Goal: Contribute content

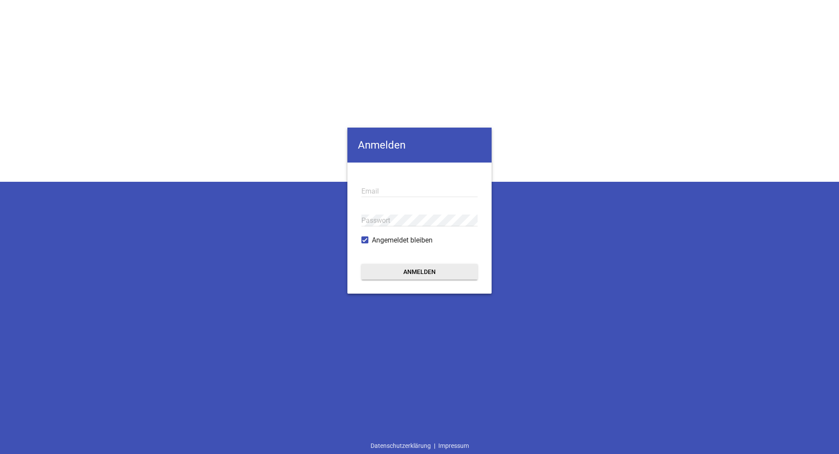
type input "[EMAIL_ADDRESS][PERSON_NAME][DOMAIN_NAME]"
click at [420, 268] on button "Anmelden" at bounding box center [419, 272] width 116 height 16
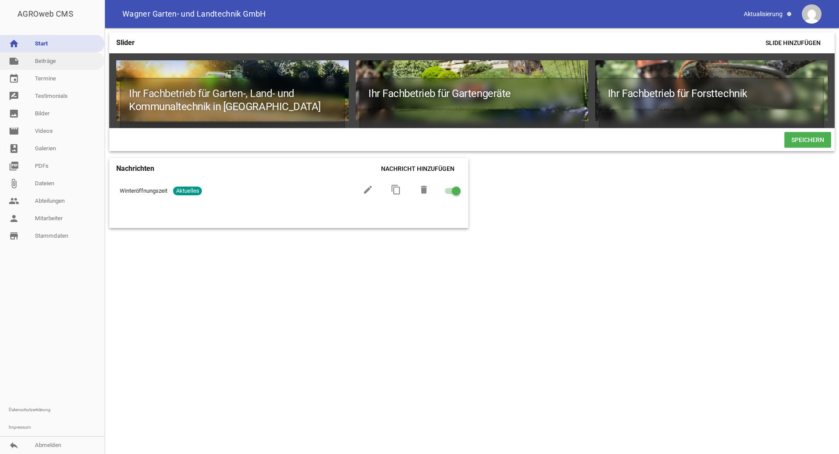
click at [46, 62] on link "note Beiträge" at bounding box center [52, 60] width 104 height 17
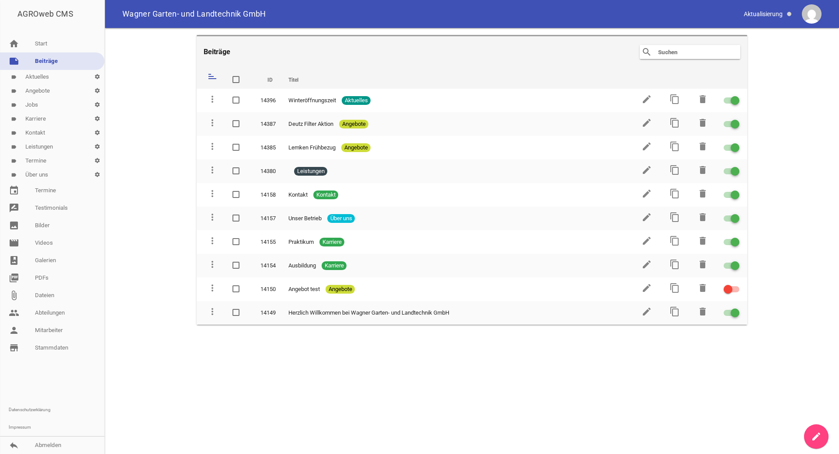
click at [46, 77] on link "label Aktuelles settings" at bounding box center [52, 77] width 104 height 14
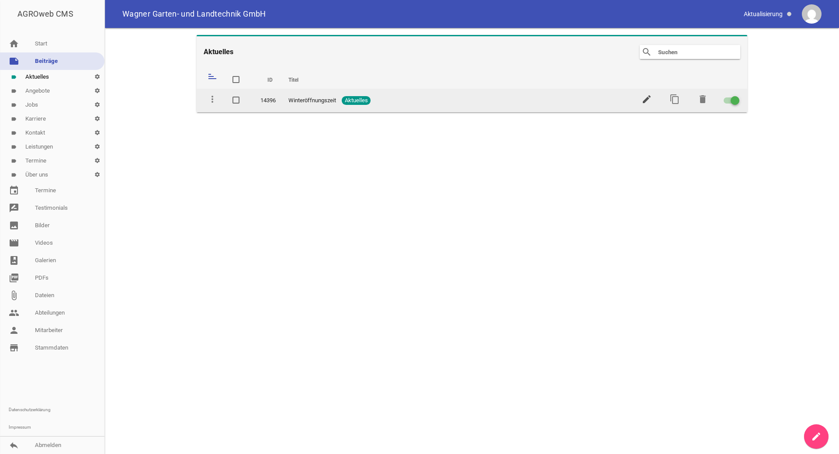
click at [644, 100] on icon "edit" at bounding box center [646, 99] width 10 height 10
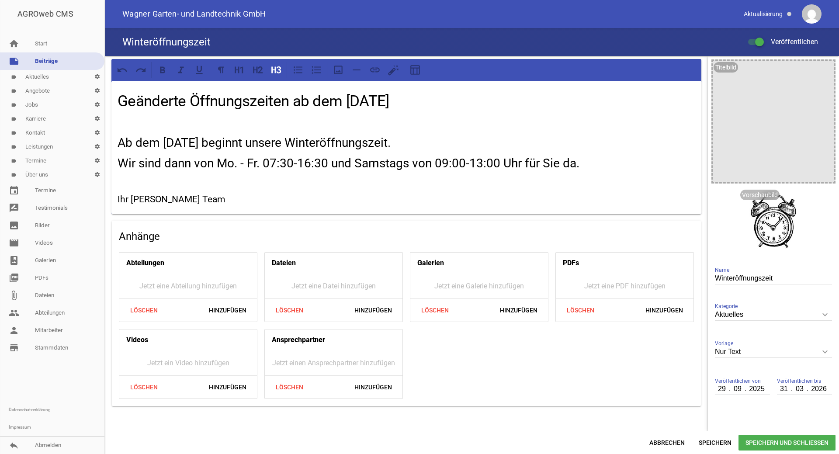
click at [822, 350] on icon "keyboard_arrow_down" at bounding box center [825, 352] width 14 height 14
click at [822, 350] on input "Nur Text" at bounding box center [773, 352] width 117 height 12
click at [747, 372] on li "Nur Text" at bounding box center [773, 371] width 117 height 21
click at [818, 71] on icon "image" at bounding box center [825, 70] width 14 height 14
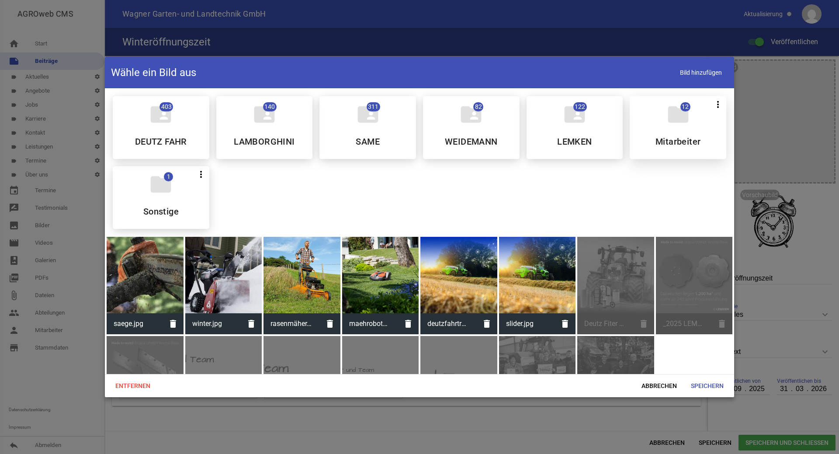
click at [676, 124] on icon "folder" at bounding box center [678, 114] width 24 height 24
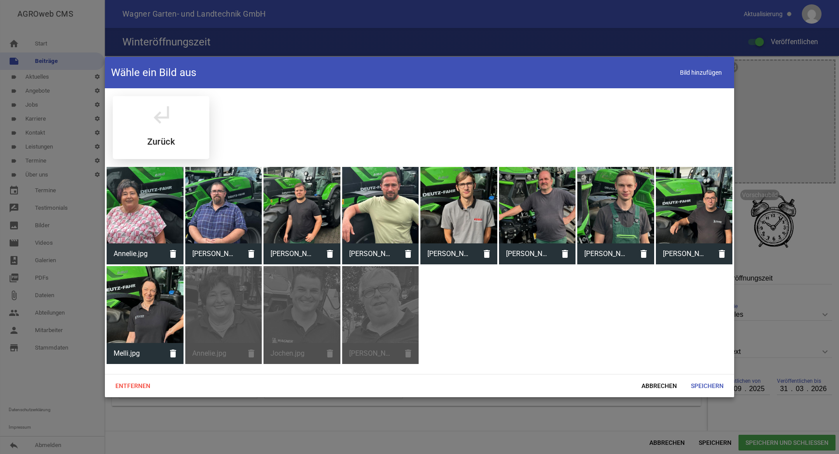
click at [172, 121] on icon "subdirectory_arrow_left" at bounding box center [161, 114] width 24 height 24
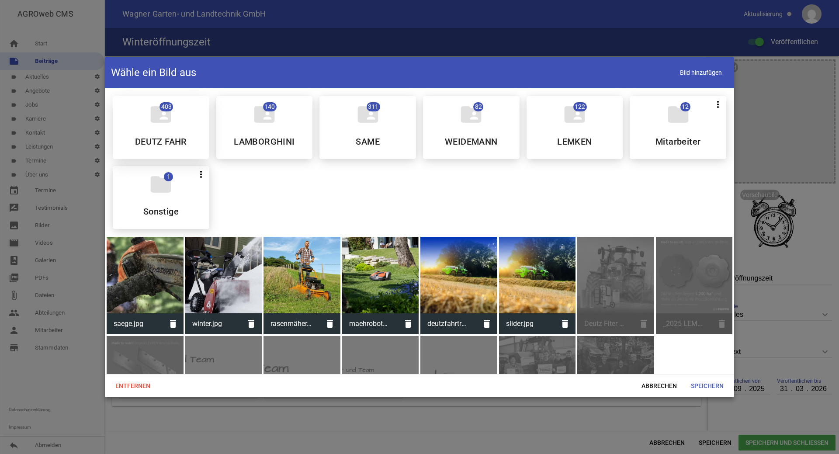
click at [161, 123] on icon "folder_shared" at bounding box center [161, 114] width 24 height 24
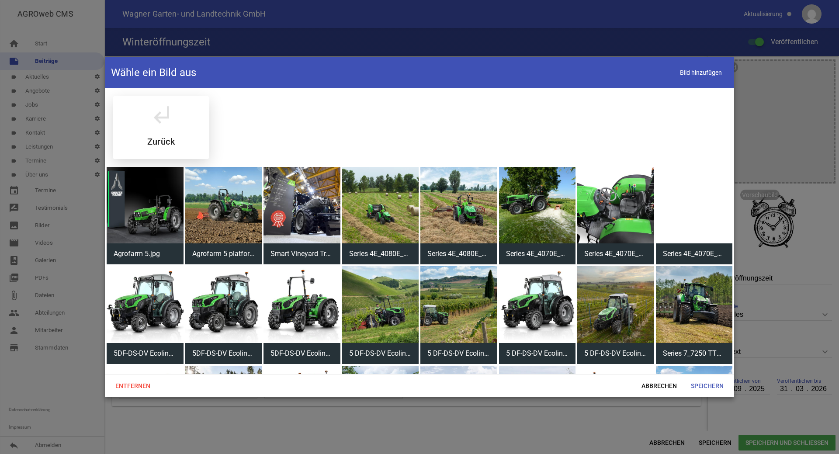
click at [151, 123] on icon "subdirectory_arrow_left" at bounding box center [161, 114] width 24 height 24
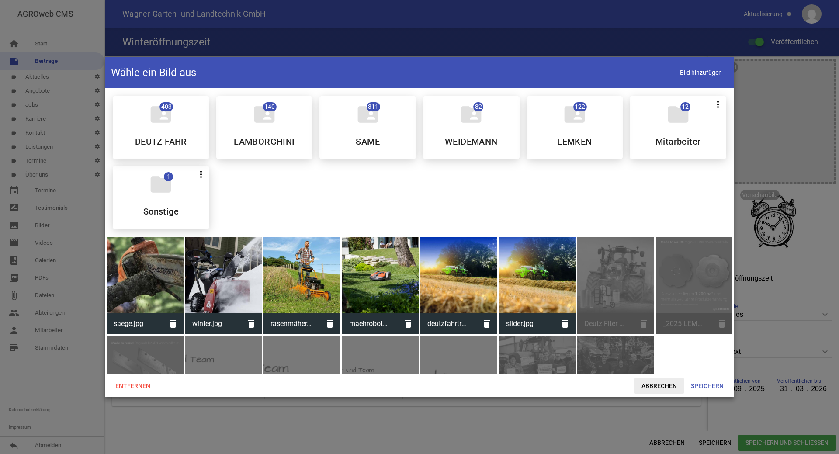
click at [653, 387] on span "Abbrechen" at bounding box center [658, 386] width 49 height 16
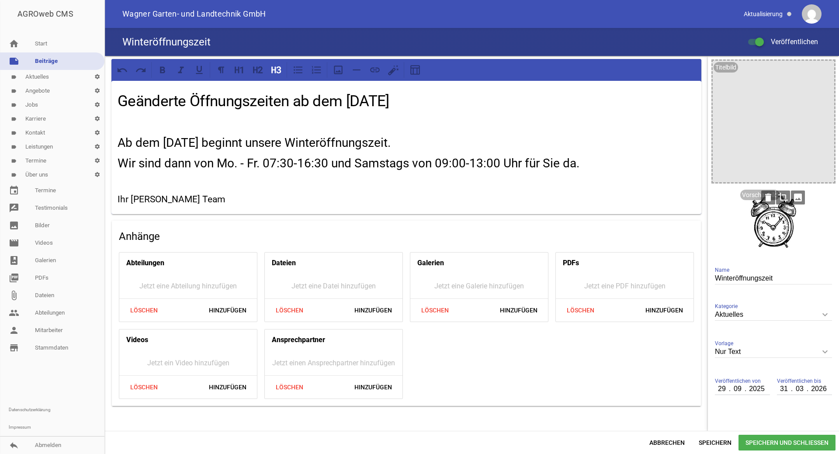
click at [779, 195] on icon "crop" at bounding box center [783, 197] width 14 height 14
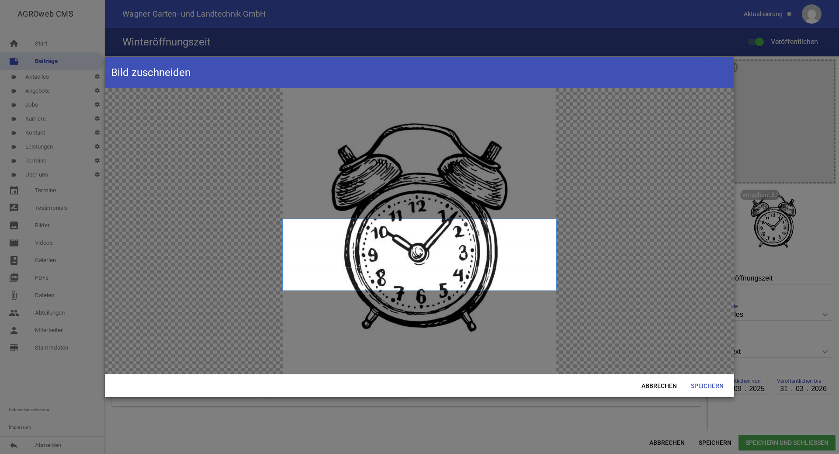
click at [430, 221] on span at bounding box center [419, 254] width 273 height 71
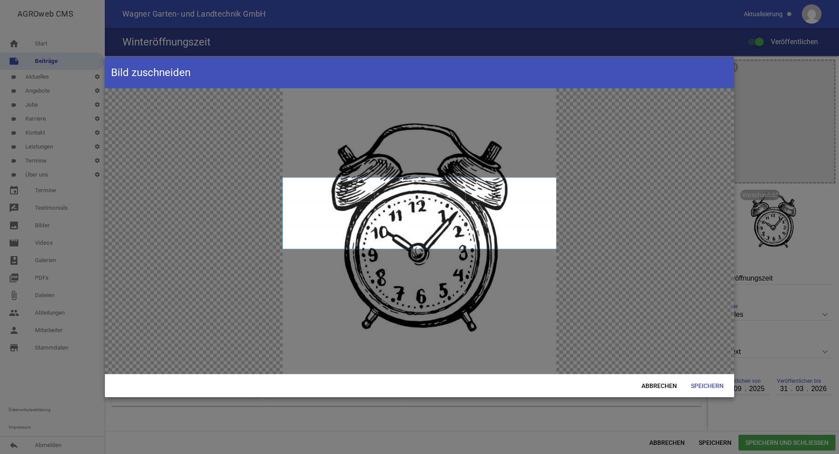
click at [449, 202] on span at bounding box center [419, 212] width 273 height 71
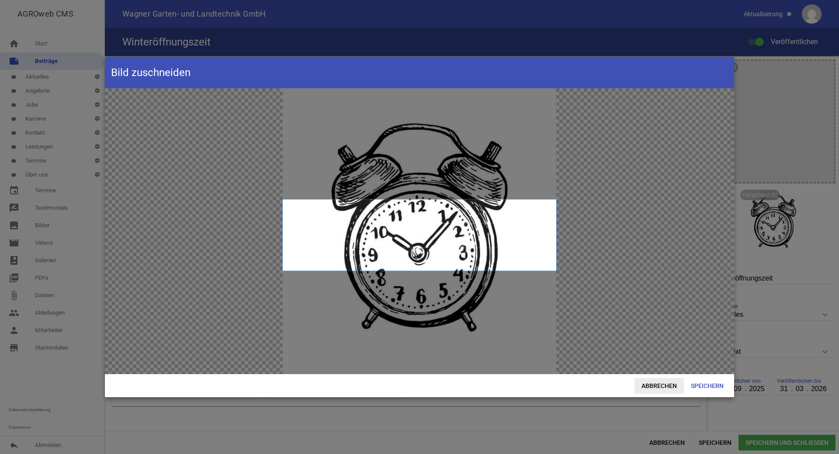
click at [667, 388] on span "Abbrechen" at bounding box center [658, 386] width 49 height 16
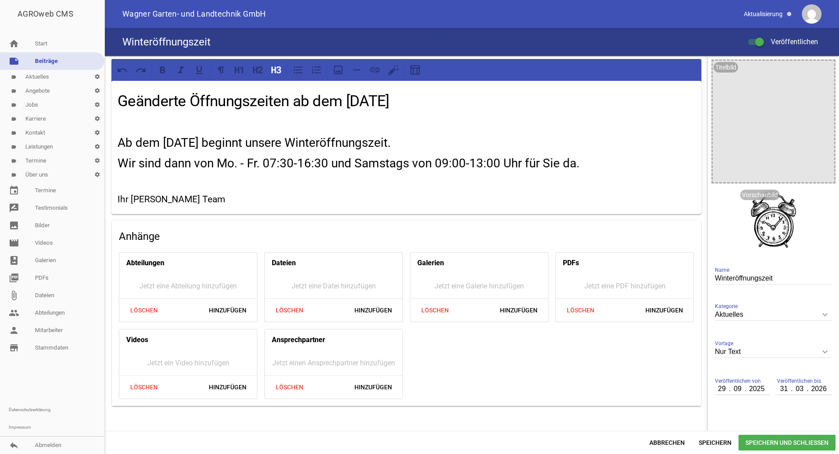
click at [821, 352] on icon "keyboard_arrow_down" at bounding box center [825, 352] width 14 height 14
click at [821, 352] on input "Nur Text" at bounding box center [773, 352] width 117 height 12
click at [779, 390] on li "1 Bild" at bounding box center [773, 392] width 117 height 21
type input "1 Bild"
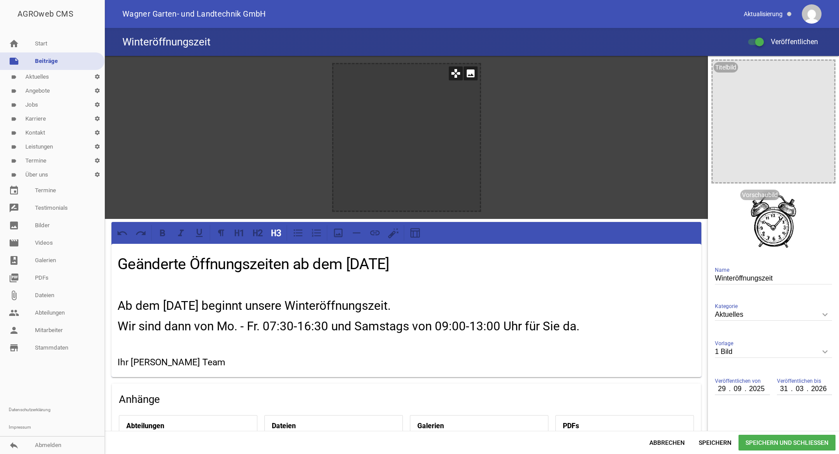
click at [468, 73] on icon "image" at bounding box center [470, 73] width 14 height 14
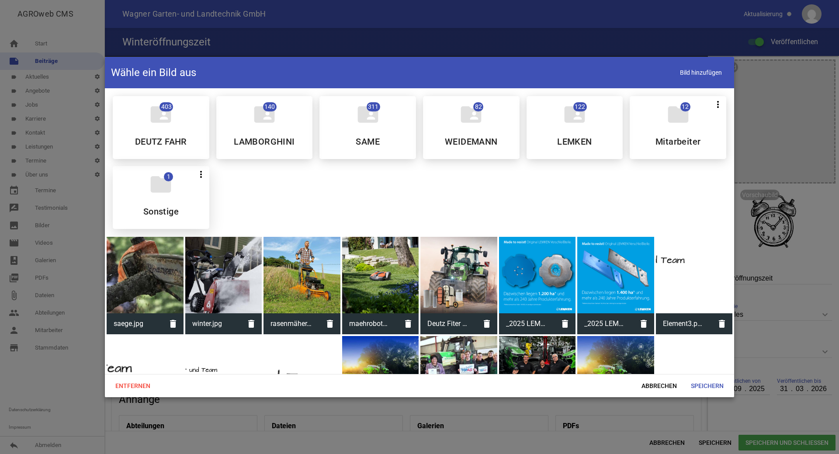
click at [179, 194] on div "folder 1 more_vert Teilen Bearbeiten Löschen Sonstige" at bounding box center [161, 197] width 97 height 63
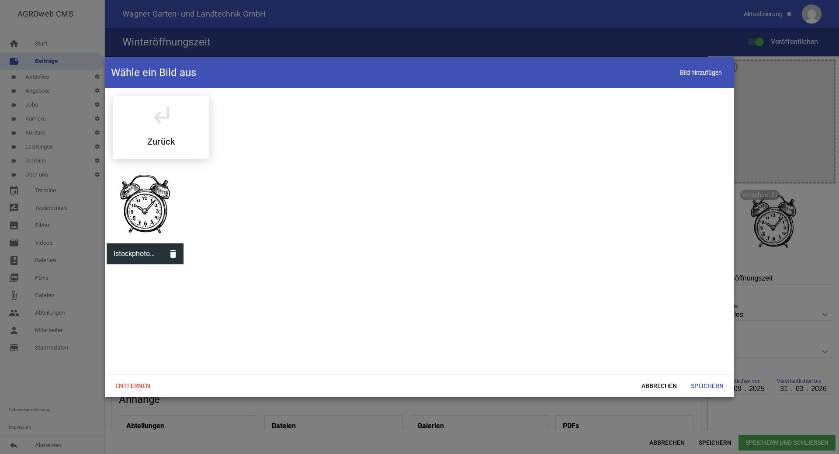
click at [148, 215] on div at bounding box center [145, 205] width 77 height 77
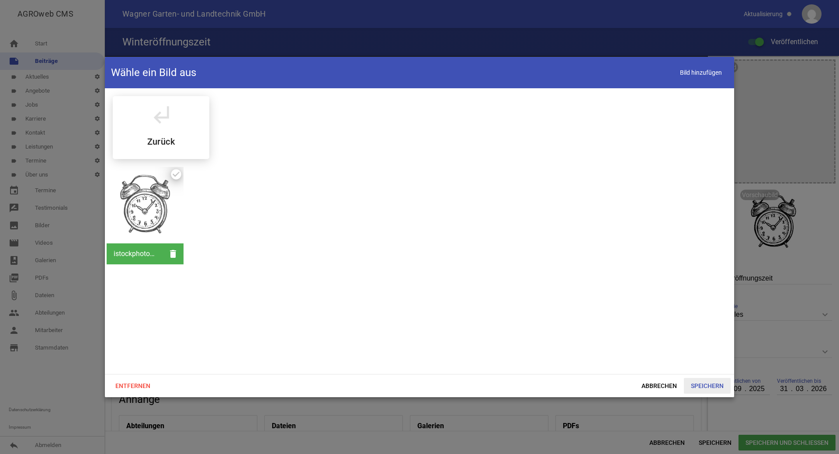
click at [703, 385] on span "Speichern" at bounding box center [707, 386] width 47 height 16
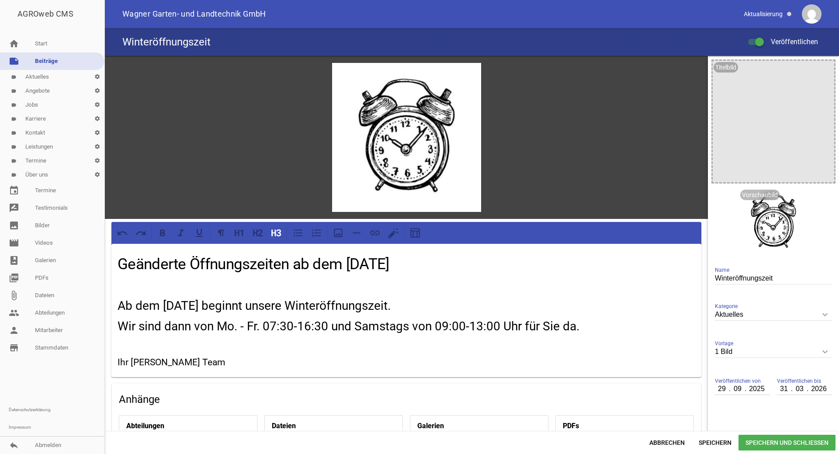
click at [789, 443] on span "Speichern und Schließen" at bounding box center [786, 443] width 97 height 16
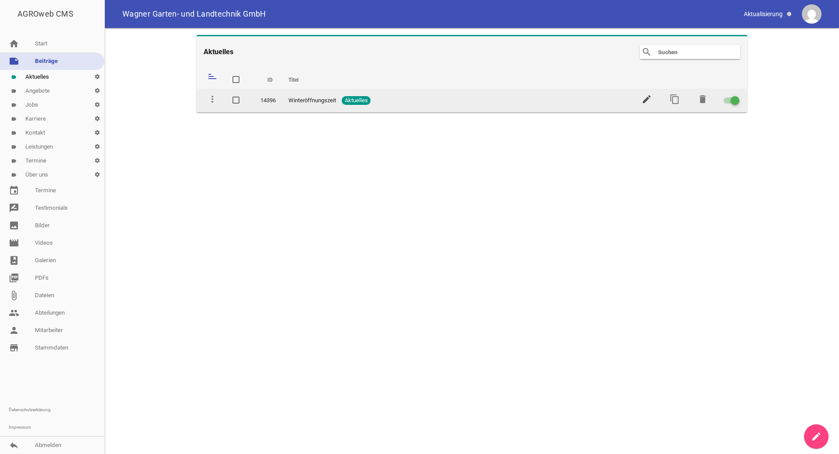
click at [643, 100] on icon "edit" at bounding box center [646, 99] width 10 height 10
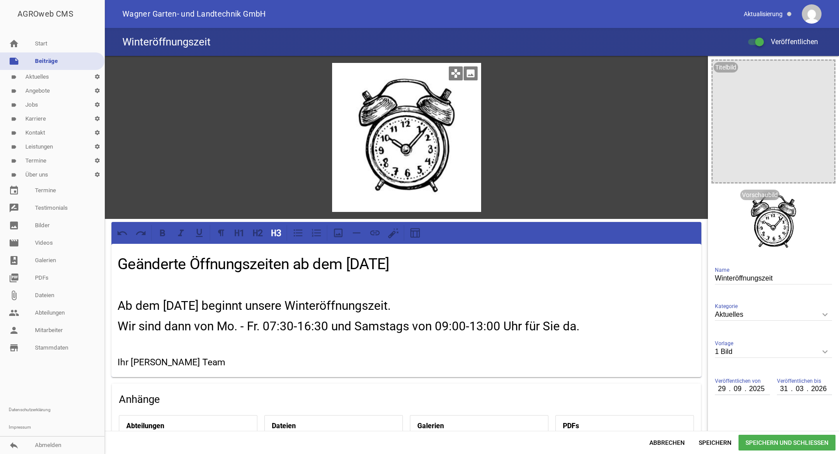
click at [403, 128] on div at bounding box center [406, 137] width 149 height 149
click at [819, 353] on icon "keyboard_arrow_down" at bounding box center [825, 352] width 14 height 14
click at [819, 353] on input "1 Bild" at bounding box center [773, 352] width 117 height 12
click at [758, 367] on li "Nur Text" at bounding box center [773, 371] width 117 height 21
type input "Nur Text"
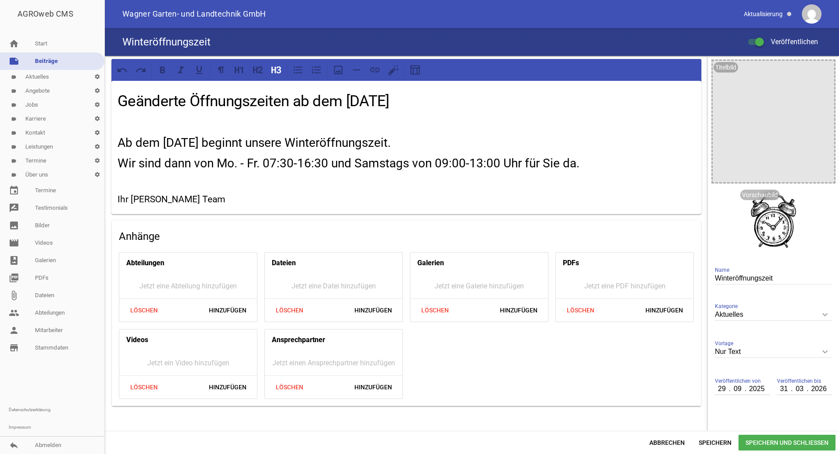
click at [768, 441] on span "Speichern und Schließen" at bounding box center [786, 443] width 97 height 16
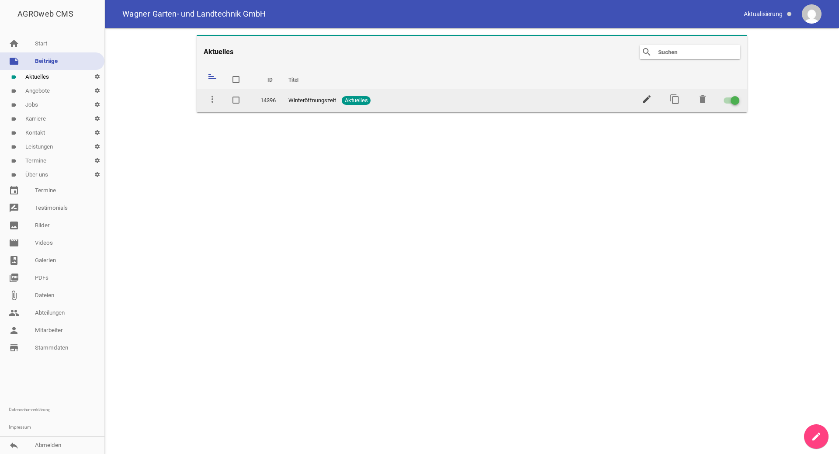
click at [643, 98] on icon "edit" at bounding box center [646, 99] width 10 height 10
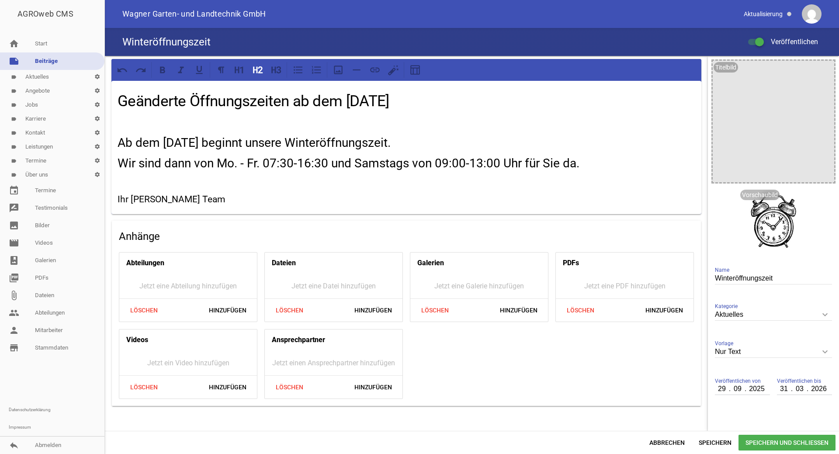
click at [117, 141] on div "Geänderte Öffnungszeiten ab dem [DATE] Ab dem [DATE] beginnt unsere Winteröffnu…" at bounding box center [406, 147] width 590 height 133
click at [118, 161] on h2 "Wir sind dann von Mo. - Fr. 07:30-16:30 und Samstags von 09:00-13:00 Uhr für Si…" at bounding box center [406, 163] width 577 height 18
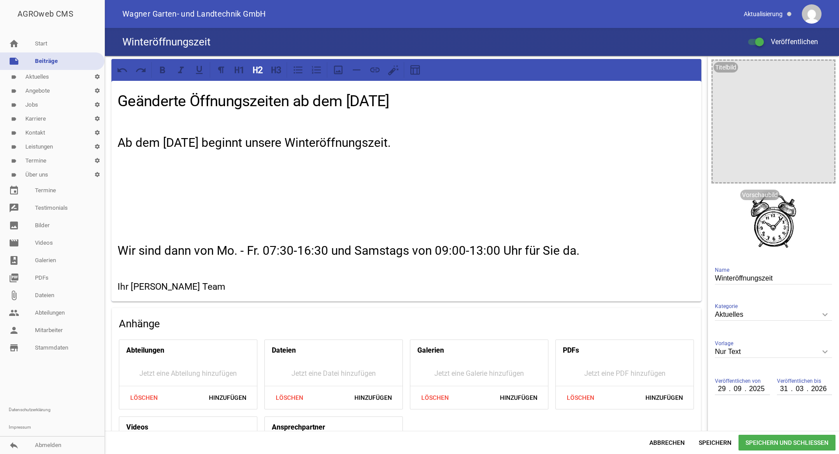
click at [789, 443] on span "Speichern und Schließen" at bounding box center [786, 443] width 97 height 16
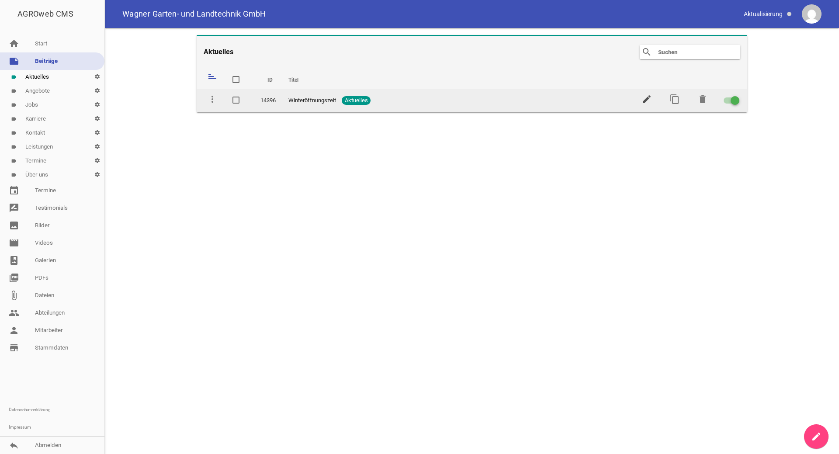
click at [644, 99] on icon "edit" at bounding box center [646, 99] width 10 height 10
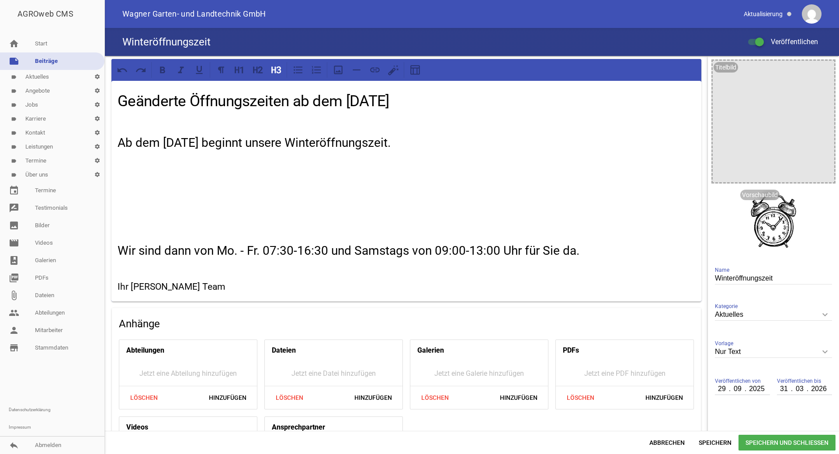
click at [758, 441] on span "Speichern und Schließen" at bounding box center [786, 443] width 97 height 16
